Goal: Task Accomplishment & Management: Use online tool/utility

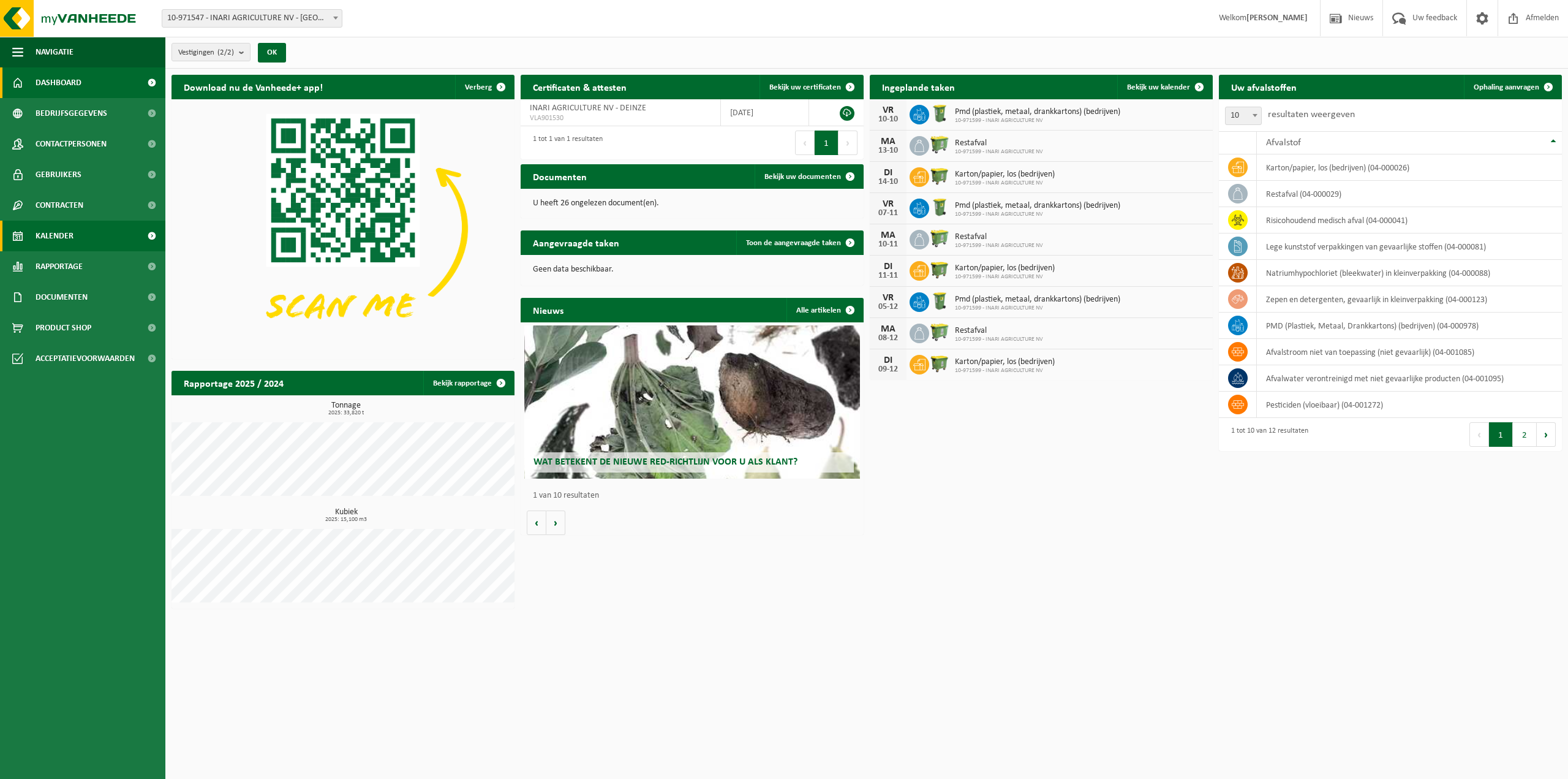
click at [86, 237] on link "Kalender" at bounding box center [82, 236] width 165 height 31
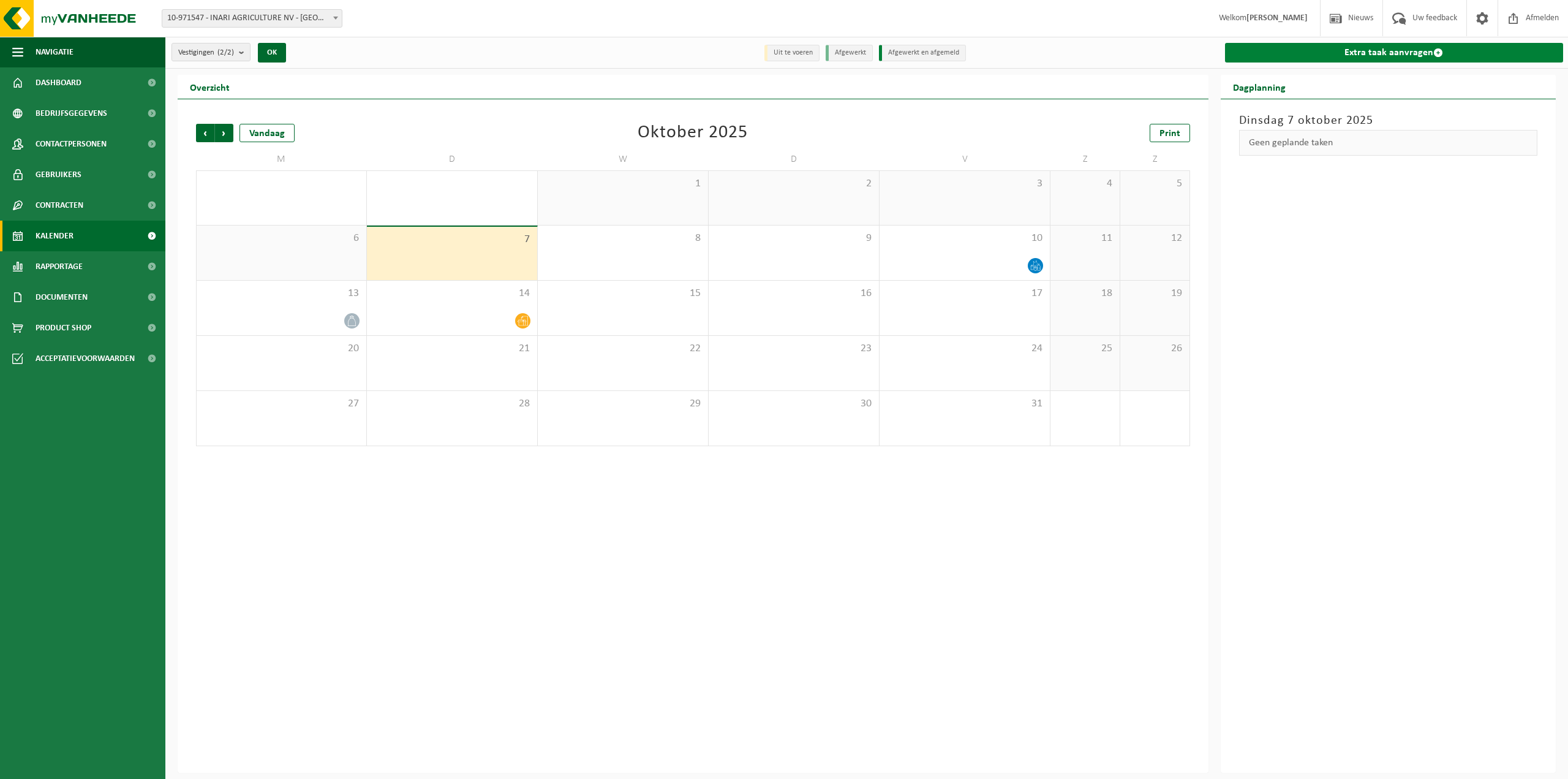
click at [1387, 52] on link "Extra taak aanvragen" at bounding box center [1394, 52] width 339 height 19
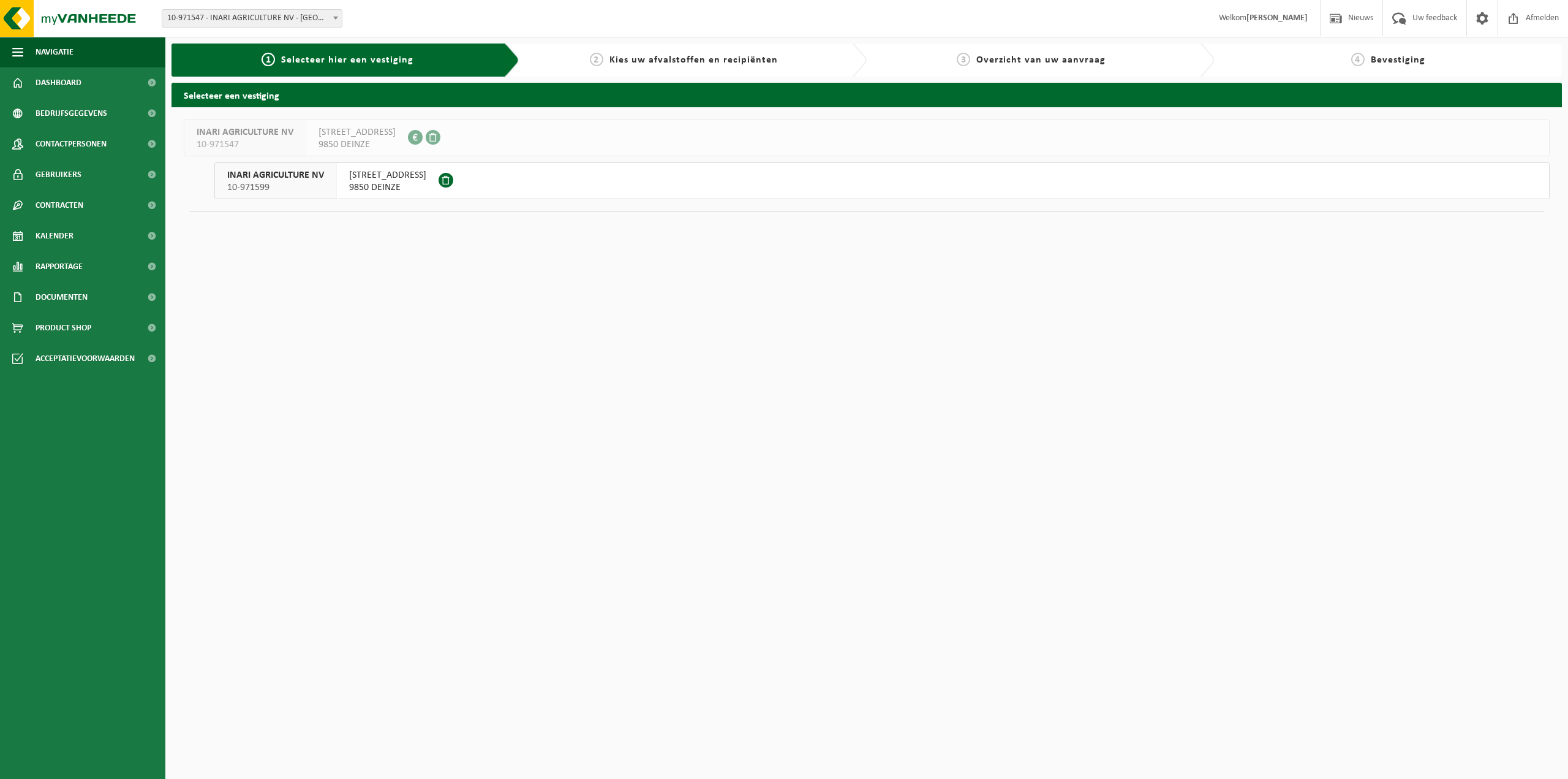
click at [427, 182] on span "9850 DEINZE" at bounding box center [387, 188] width 77 height 12
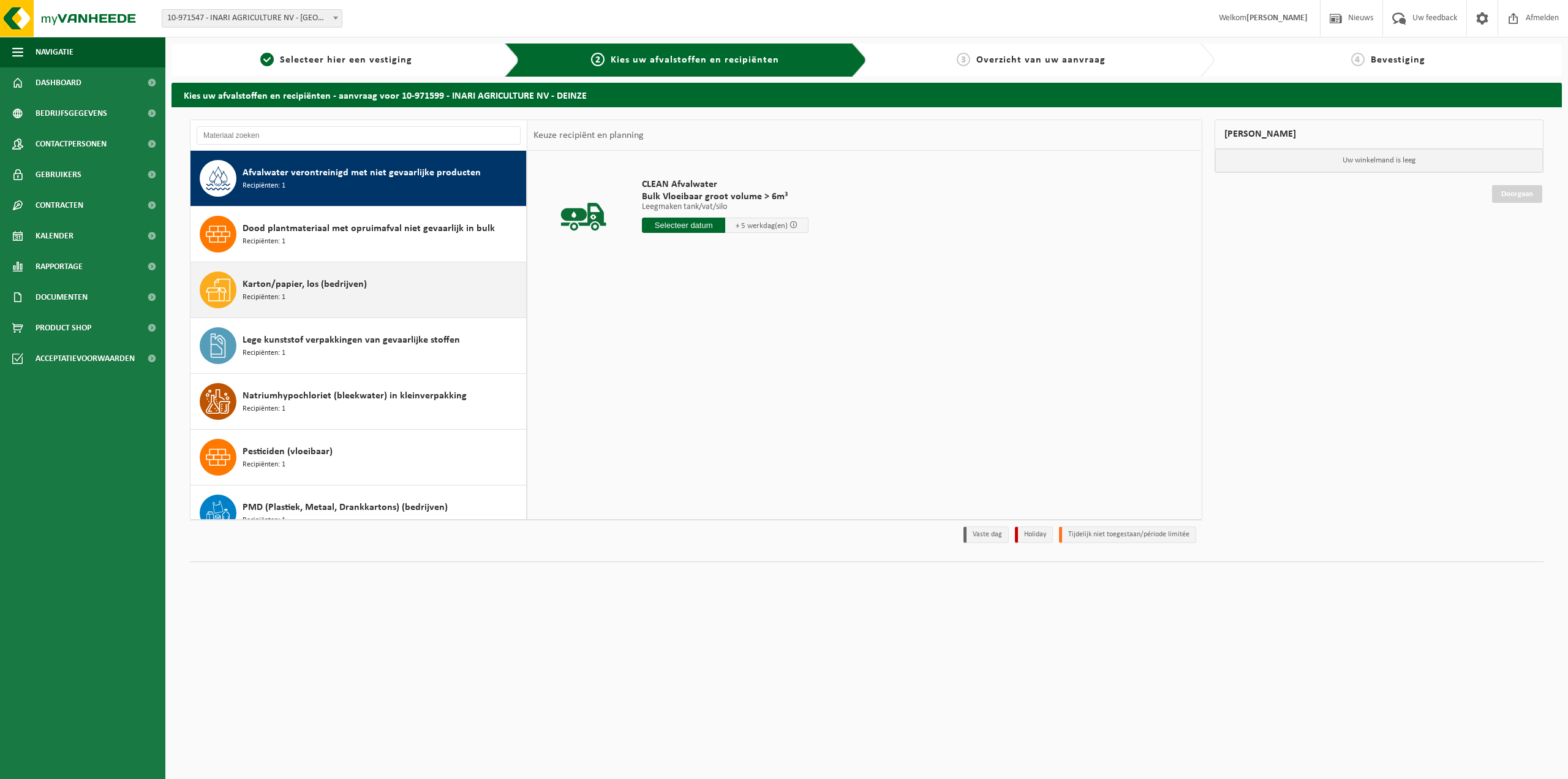
click at [355, 294] on div "Karton/papier, los (bedrijven) Recipiënten: 1" at bounding box center [383, 290] width 281 height 37
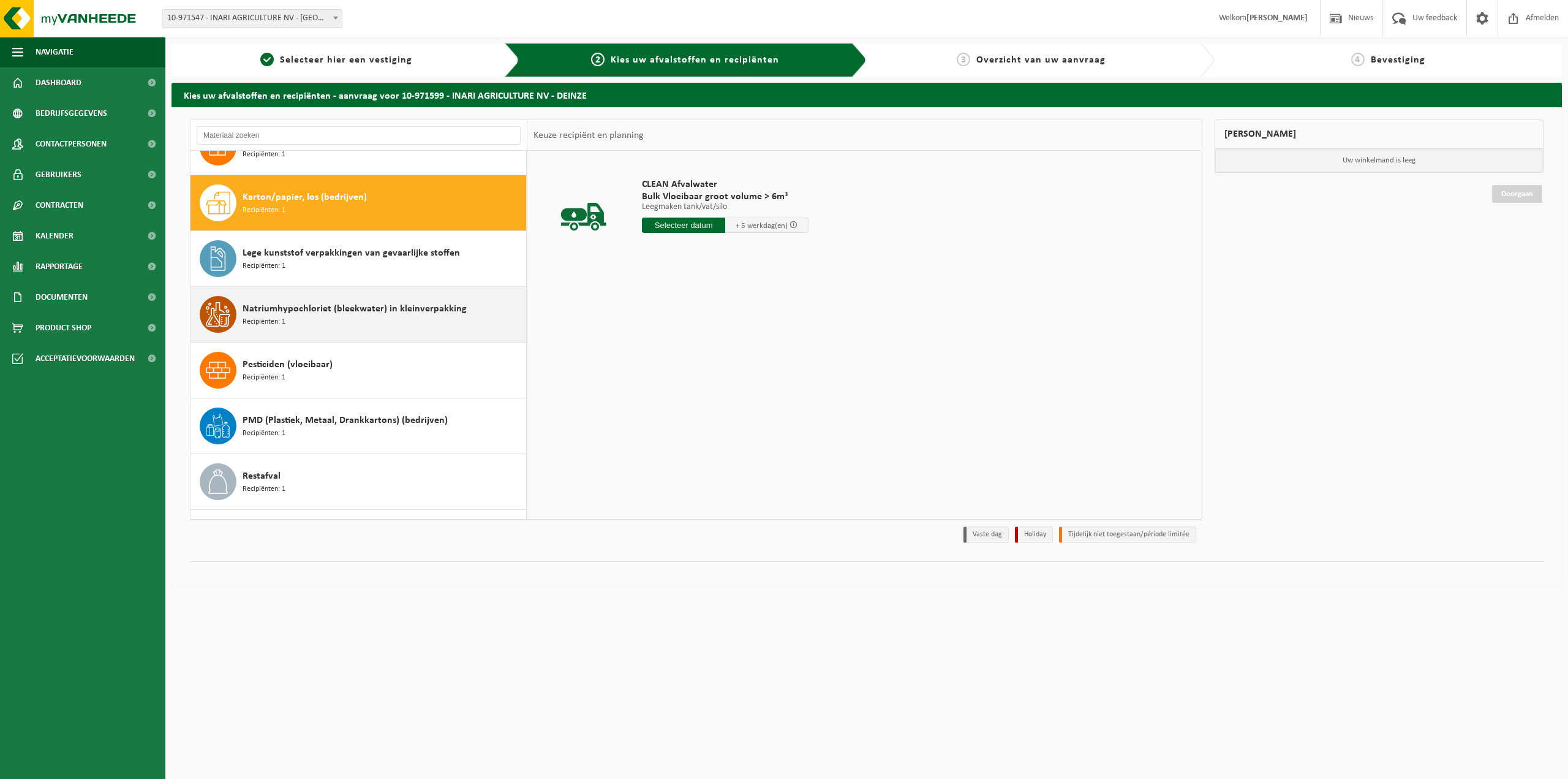
scroll to position [111, 0]
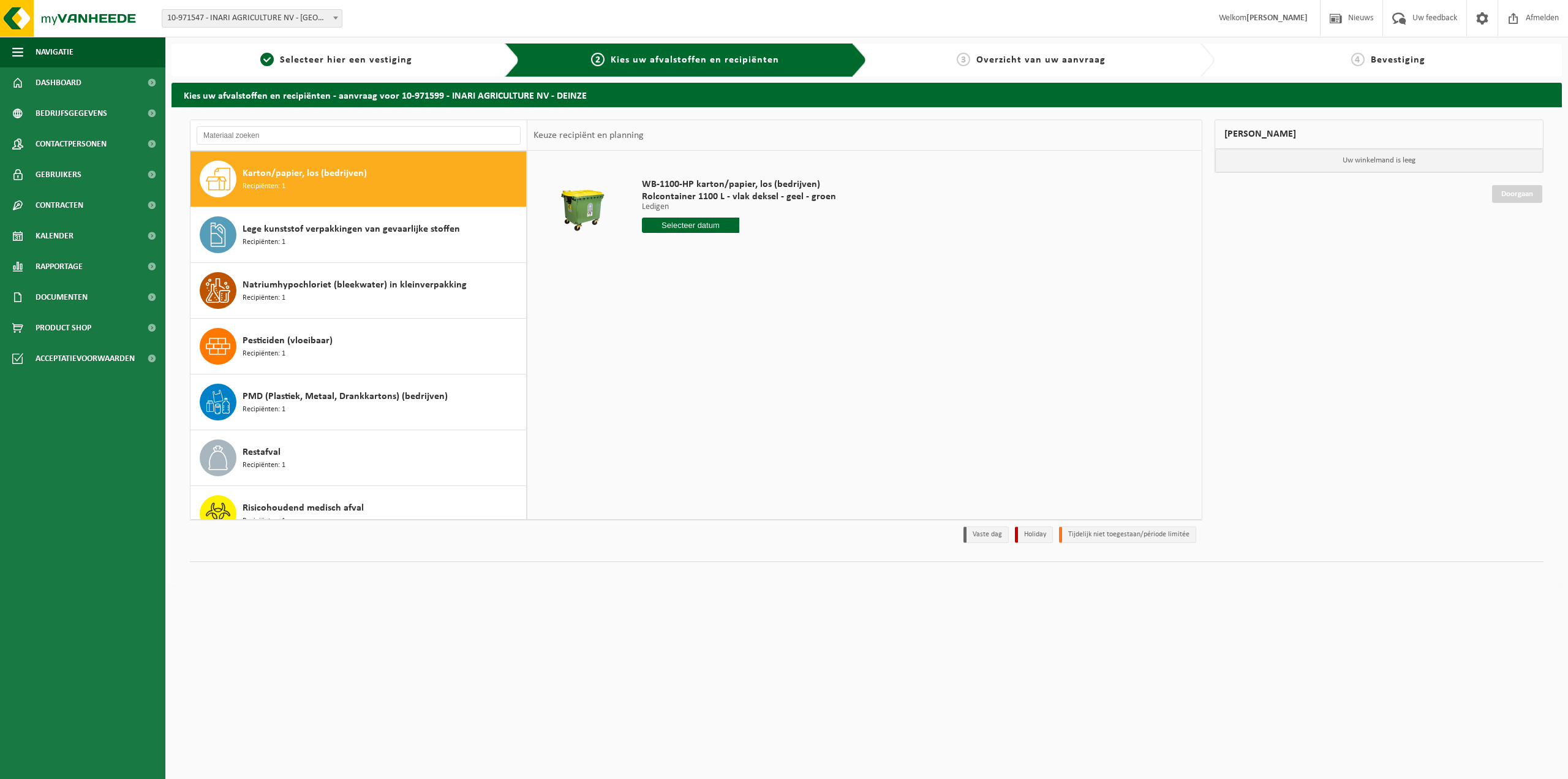
click at [666, 225] on input "text" at bounding box center [690, 225] width 98 height 15
